Goal: Navigation & Orientation: Find specific page/section

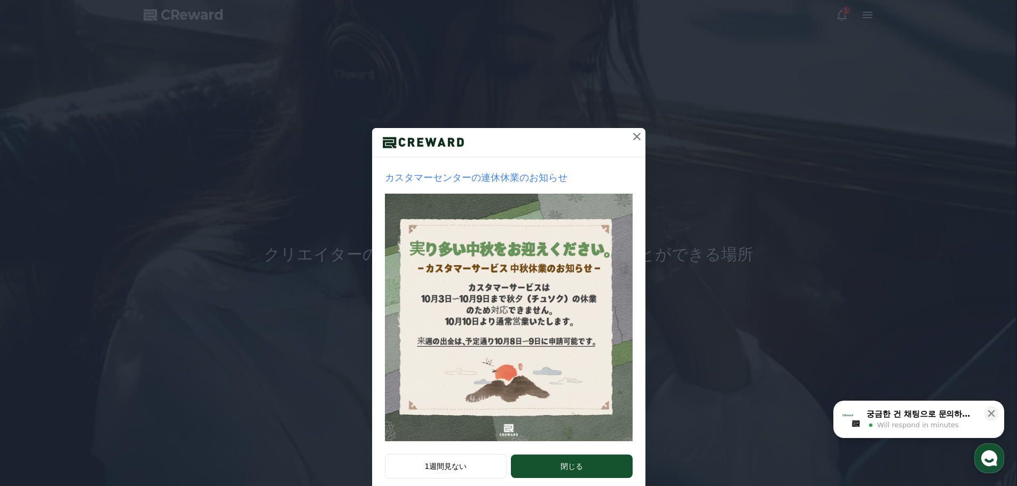
click at [632, 136] on icon at bounding box center [636, 136] width 13 height 13
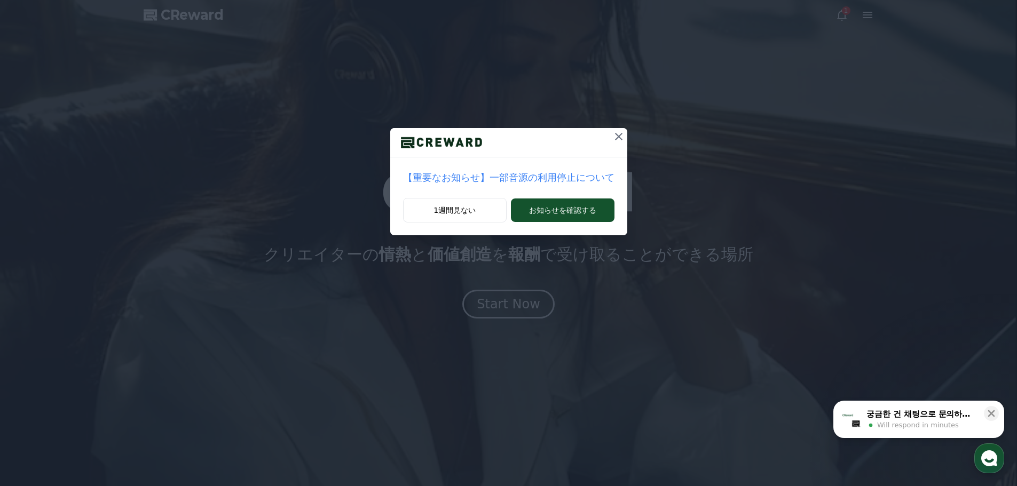
click at [612, 134] on icon at bounding box center [618, 136] width 13 height 13
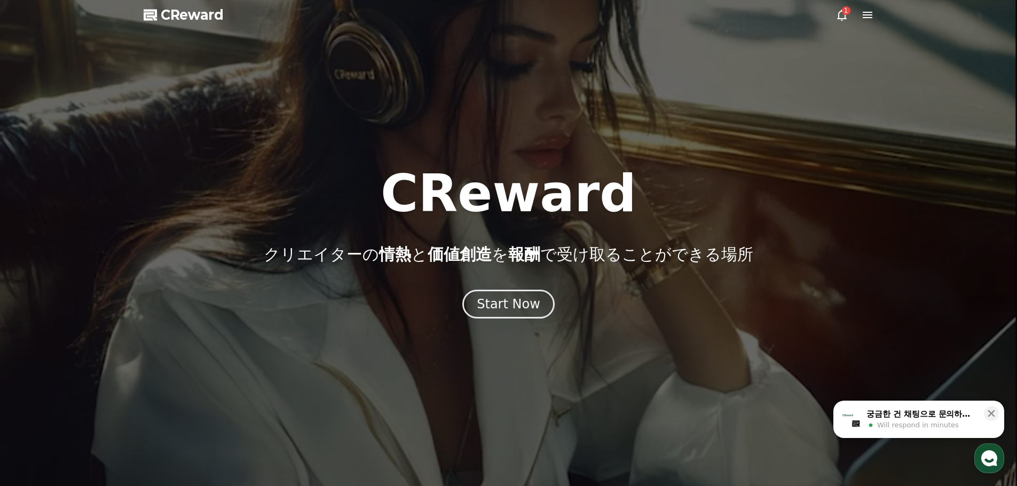
click at [845, 14] on div "1" at bounding box center [846, 10] width 9 height 9
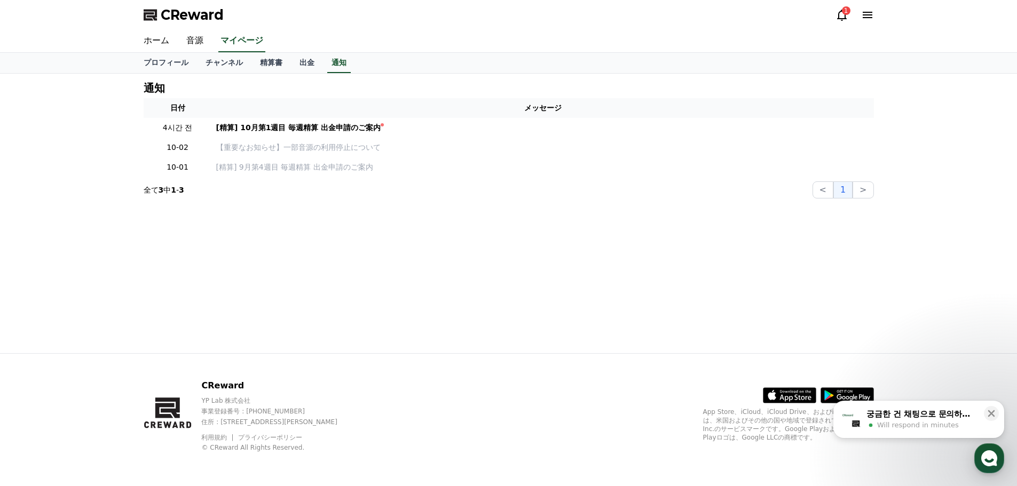
click at [868, 15] on icon at bounding box center [867, 15] width 10 height 6
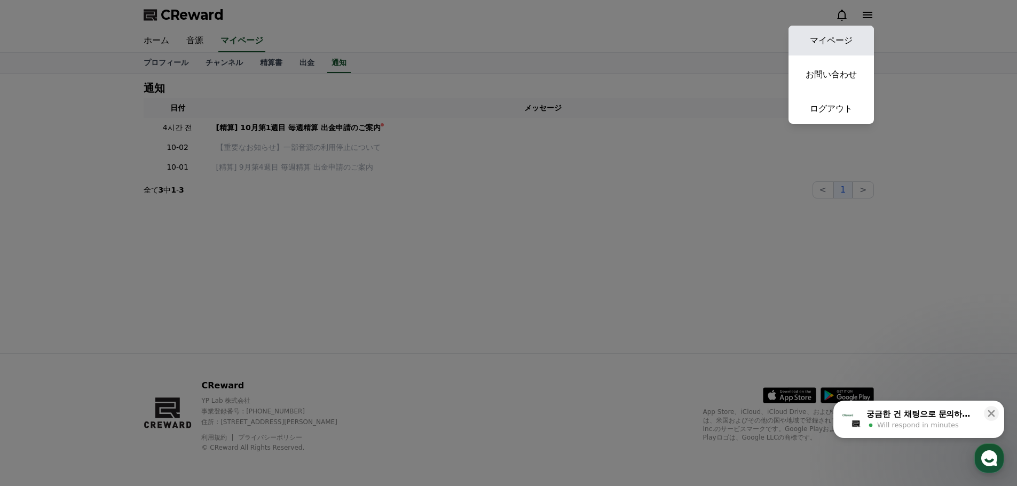
click at [851, 34] on link "マイページ" at bounding box center [830, 41] width 85 height 30
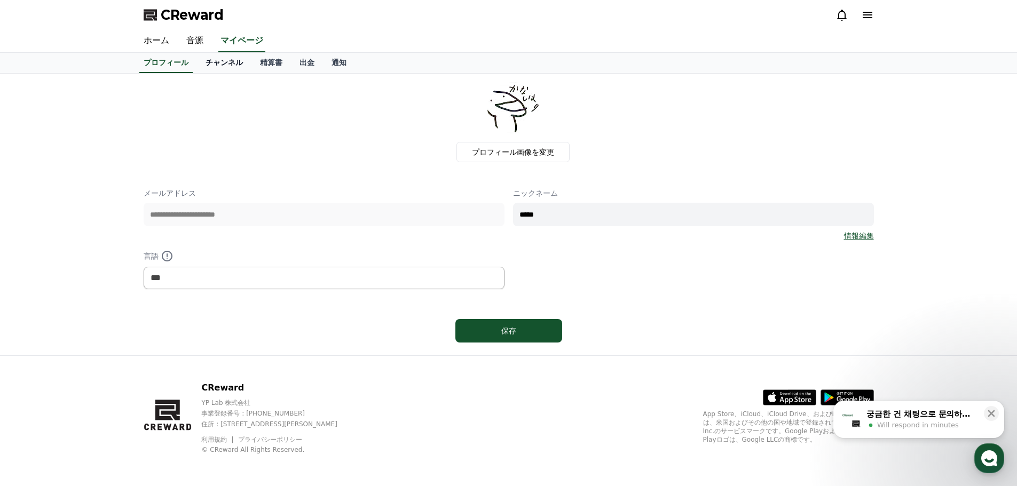
click at [202, 62] on link "チャンネル" at bounding box center [224, 63] width 54 height 20
